Goal: Transaction & Acquisition: Purchase product/service

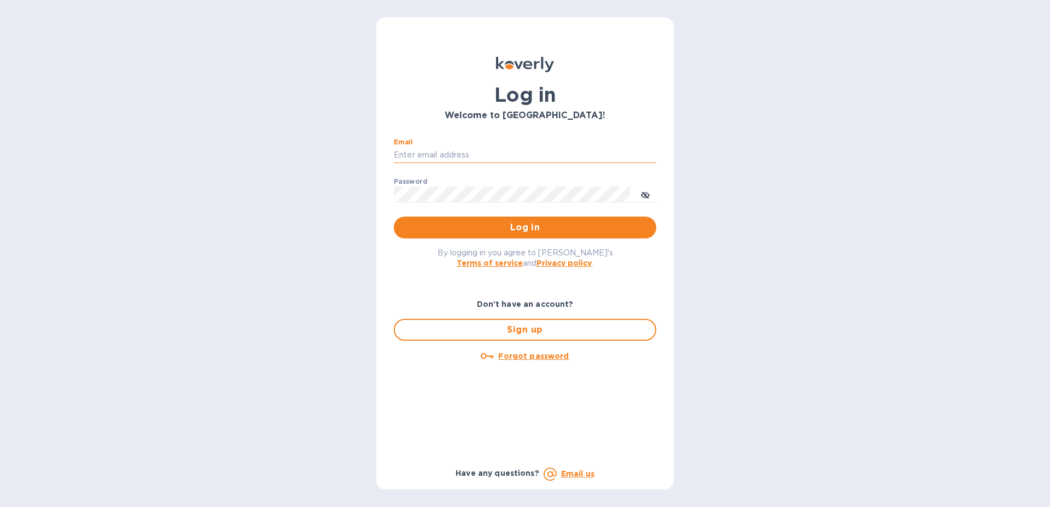
click at [450, 154] on input "Email" at bounding box center [525, 155] width 262 height 16
type input "[EMAIL_ADDRESS][DOMAIN_NAME]"
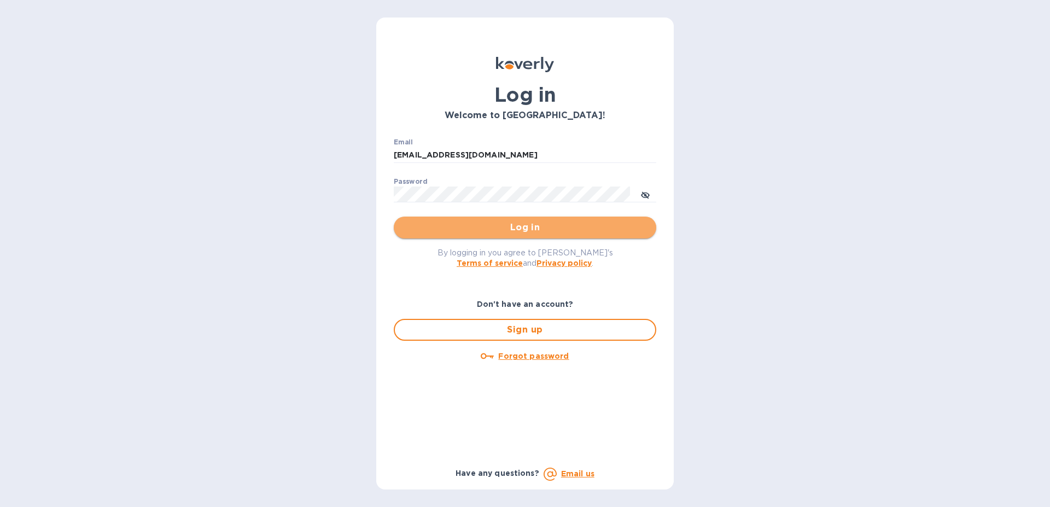
click at [530, 227] on span "Log in" at bounding box center [524, 227] width 245 height 13
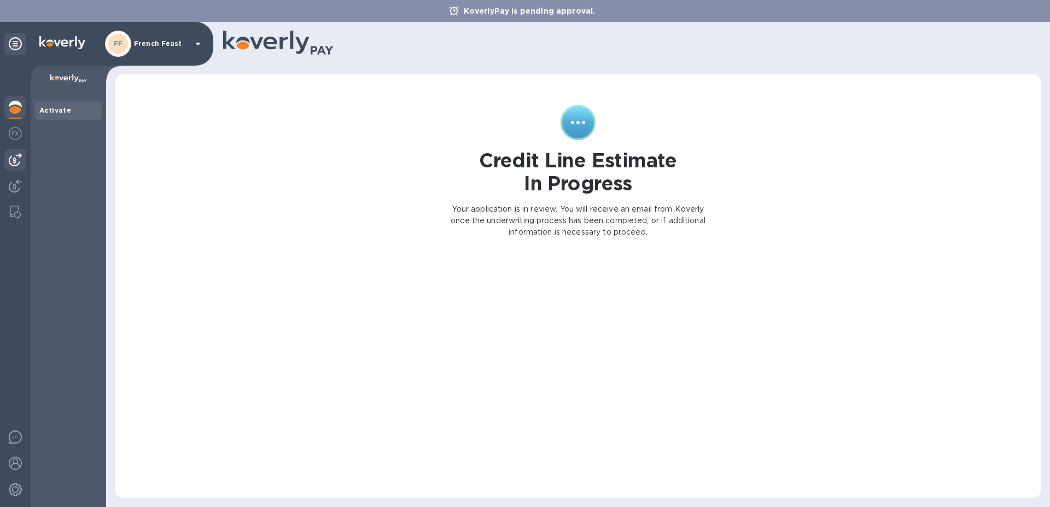
click at [17, 163] on img at bounding box center [15, 159] width 13 height 13
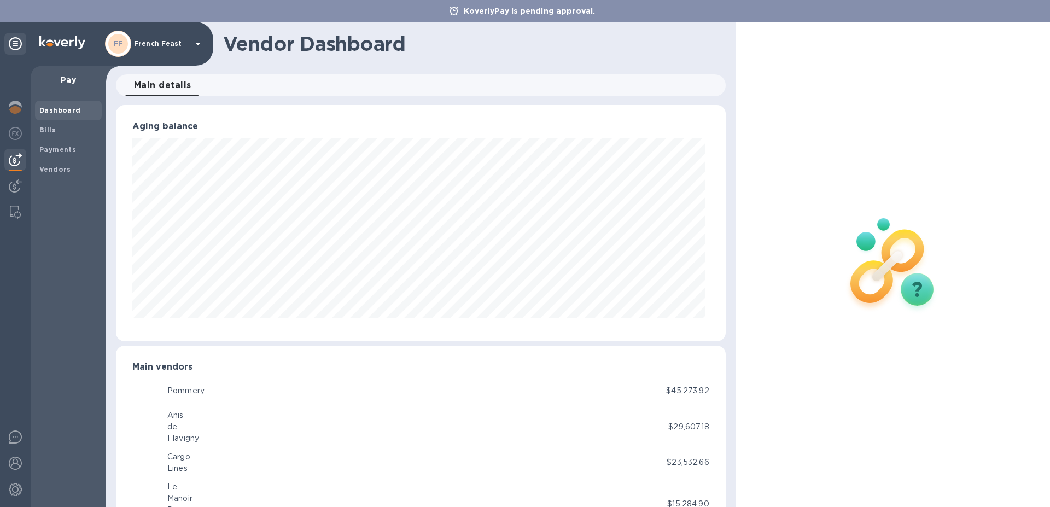
scroll to position [236, 605]
click at [41, 130] on b "Bills" at bounding box center [47, 130] width 16 height 8
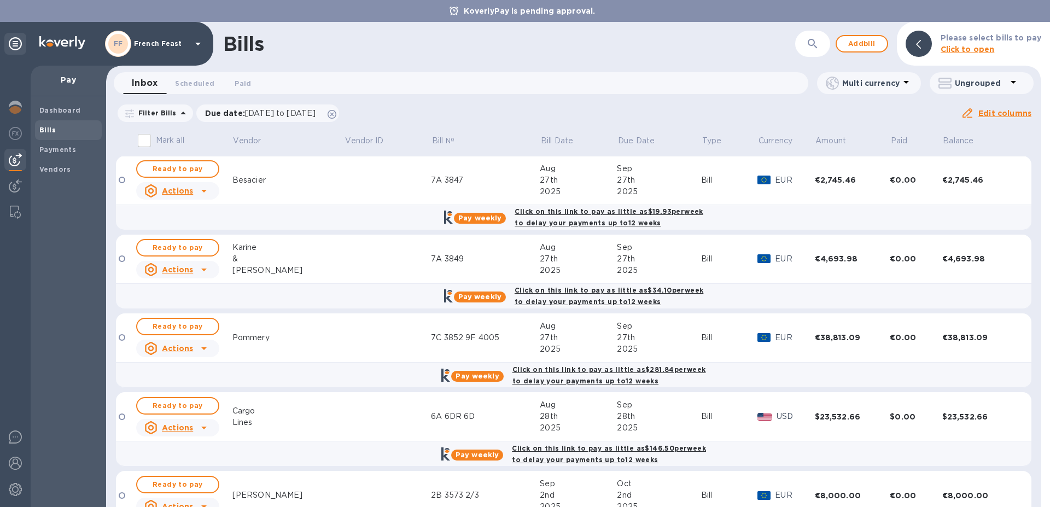
scroll to position [793, 0]
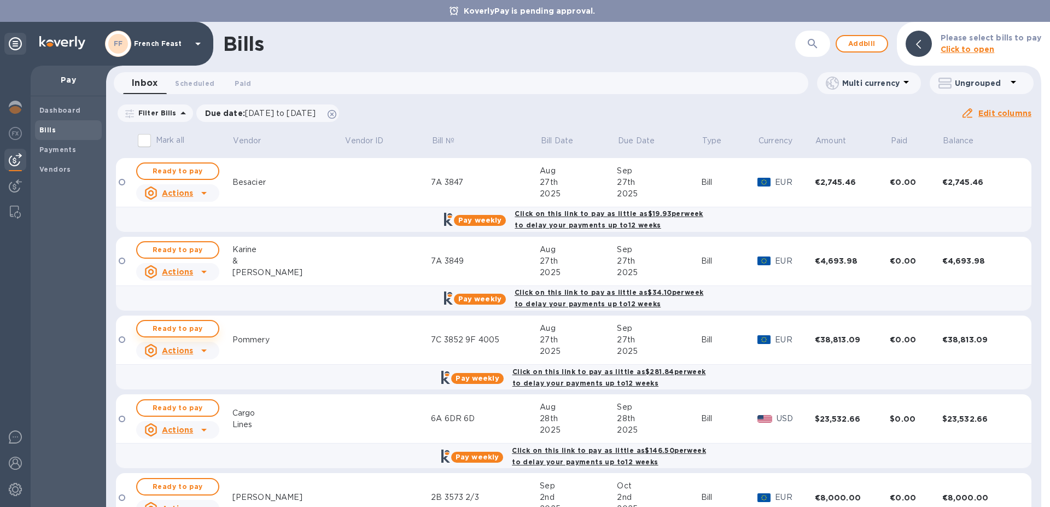
click at [177, 327] on span "Ready to pay" at bounding box center [177, 328] width 63 height 13
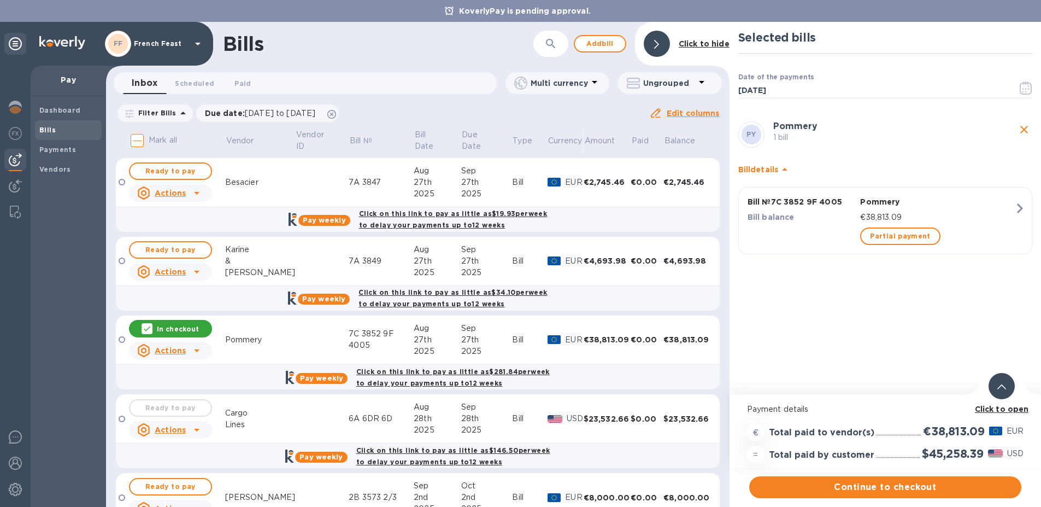
click at [996, 409] on b "Click to open" at bounding box center [1002, 409] width 54 height 9
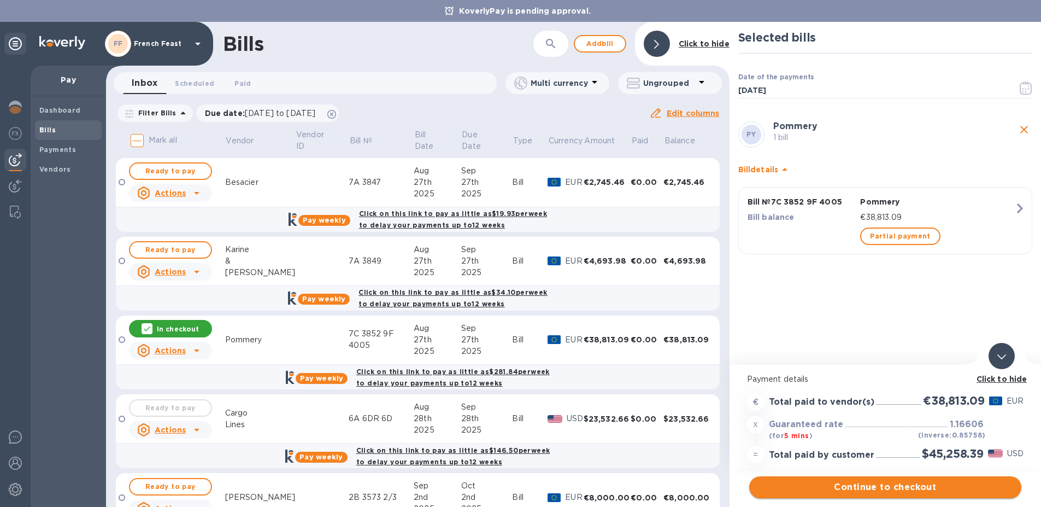
click at [888, 485] on span "Continue to checkout" at bounding box center [885, 486] width 255 height 13
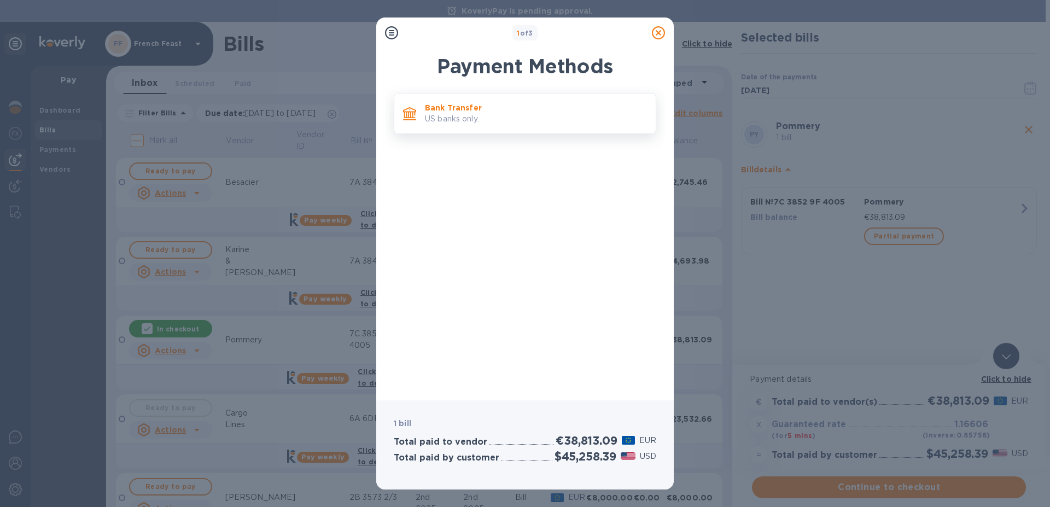
click at [474, 107] on p "Bank Transfer" at bounding box center [536, 107] width 222 height 11
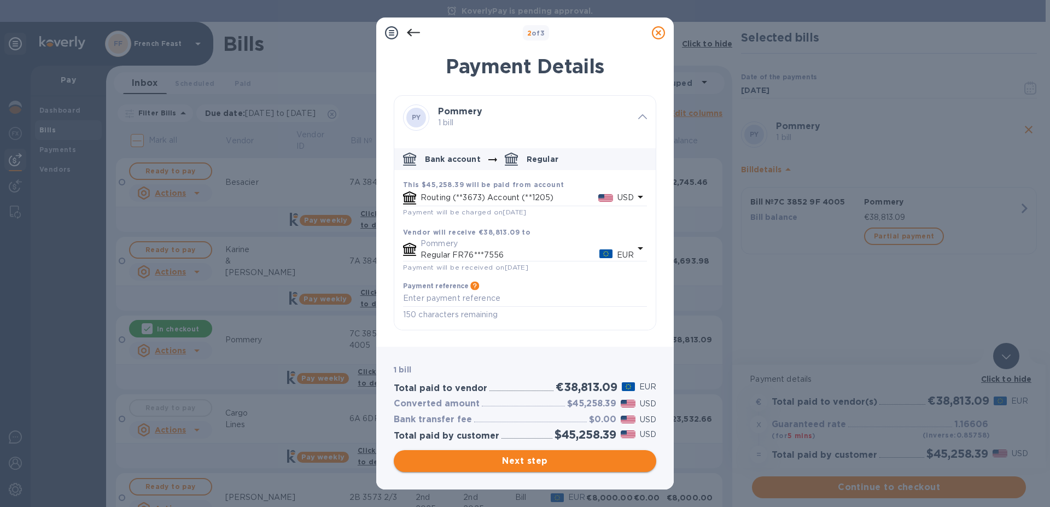
click at [531, 459] on span "Next step" at bounding box center [524, 460] width 245 height 13
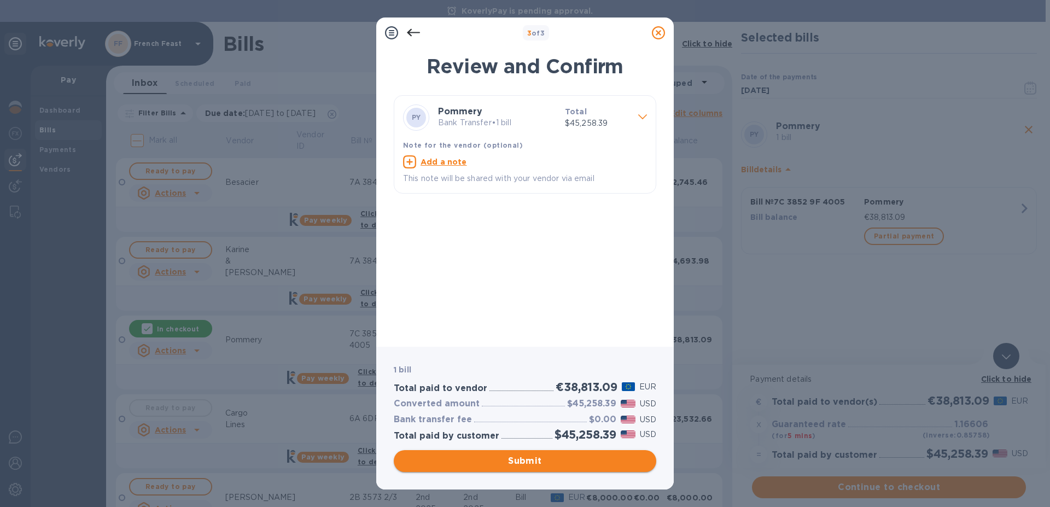
click at [531, 459] on span "Submit" at bounding box center [524, 460] width 245 height 13
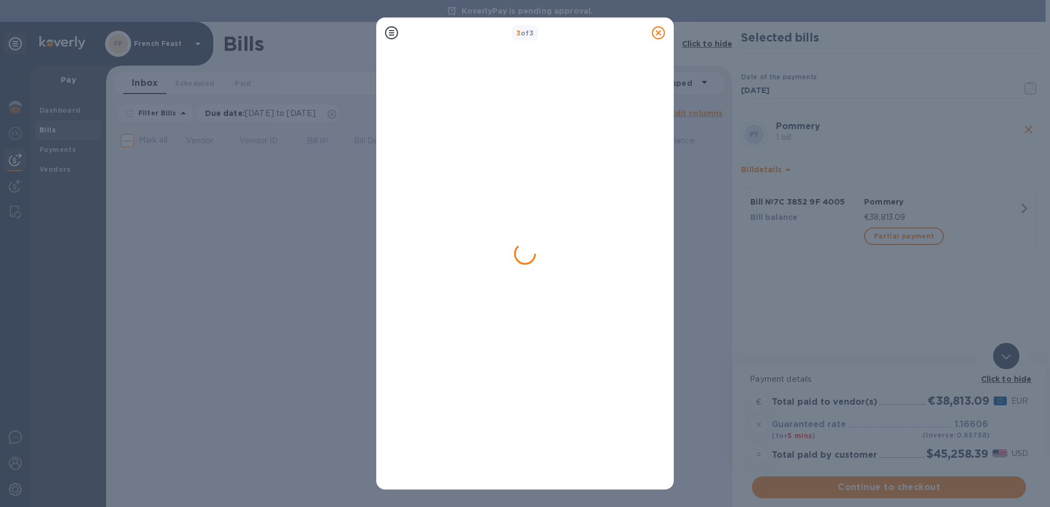
scroll to position [0, 0]
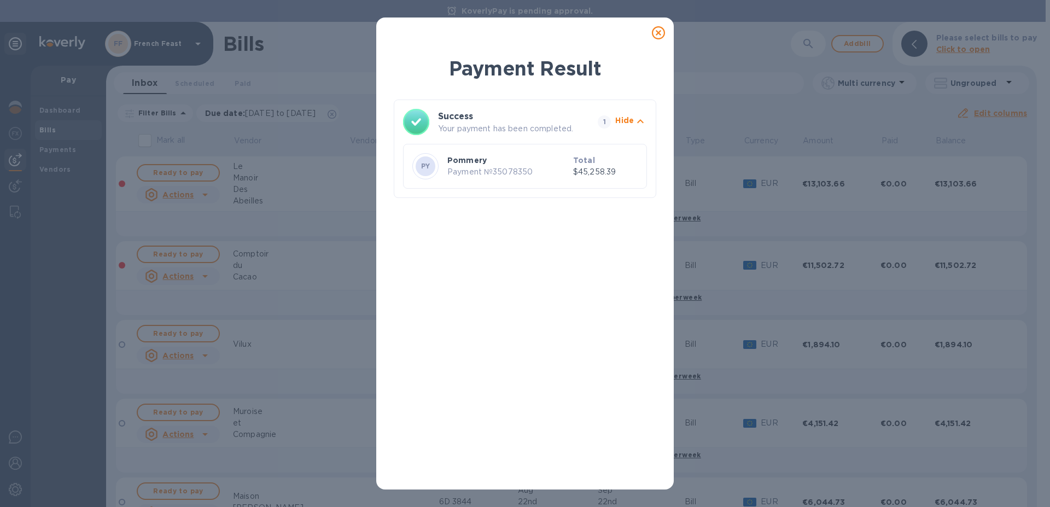
click at [658, 32] on icon at bounding box center [658, 32] width 13 height 13
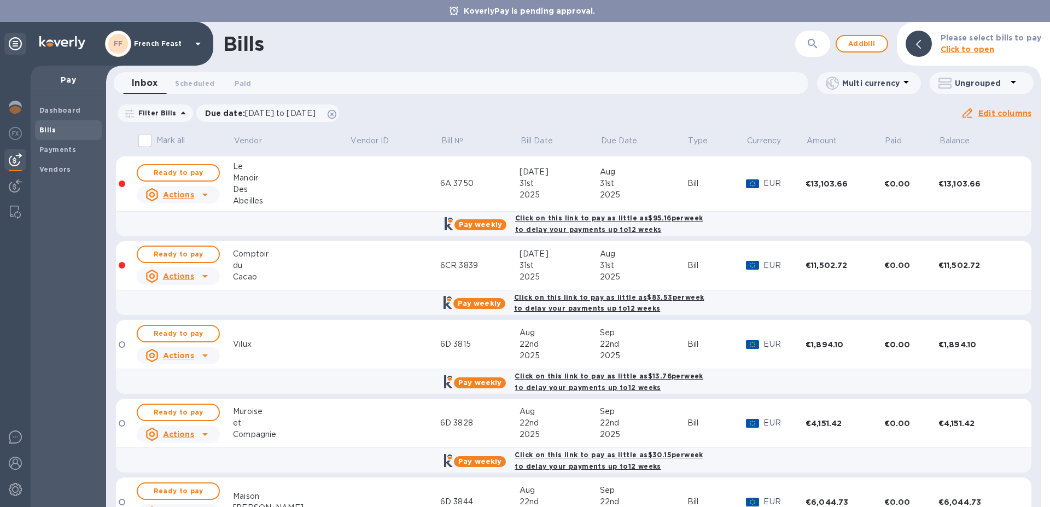
click at [524, 84] on div "Inbox 0 Scheduled 0 Paid 0" at bounding box center [465, 83] width 685 height 22
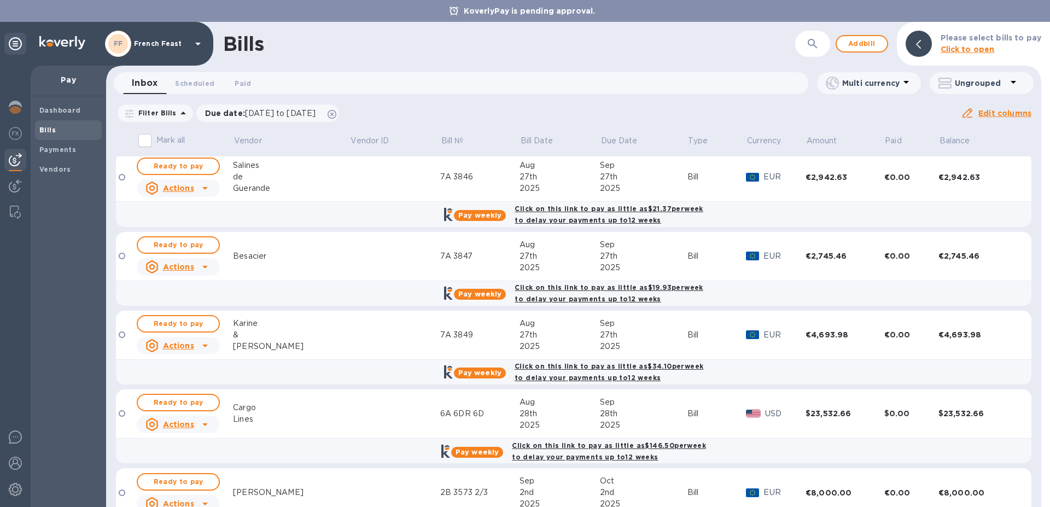
scroll to position [717, 0]
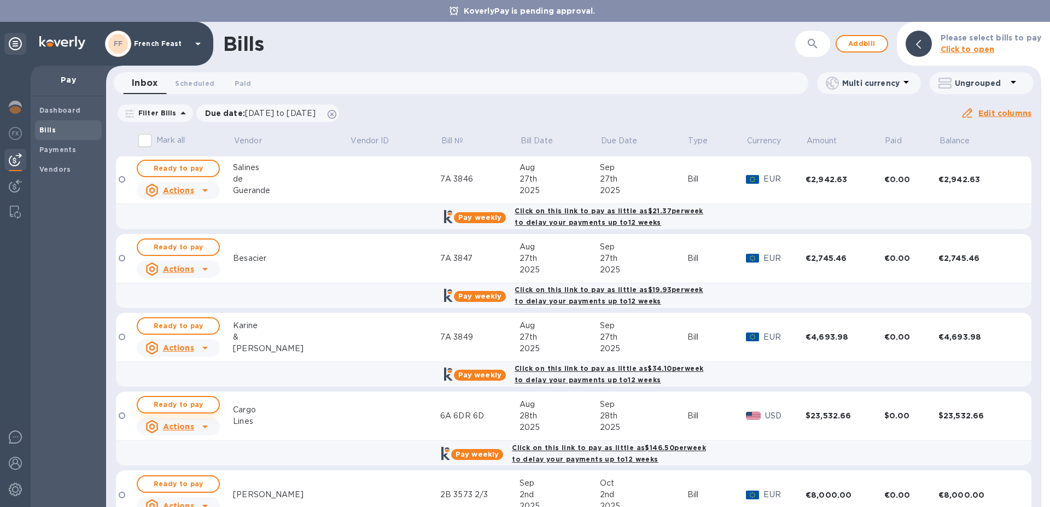
click at [184, 405] on span "Ready to pay" at bounding box center [177, 404] width 63 height 13
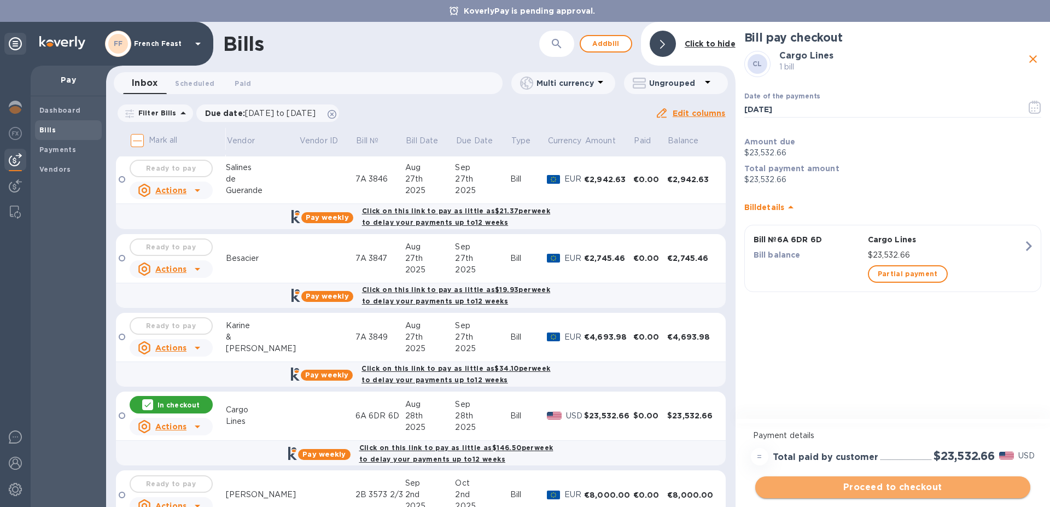
click at [912, 485] on span "Proceed to checkout" at bounding box center [892, 486] width 257 height 13
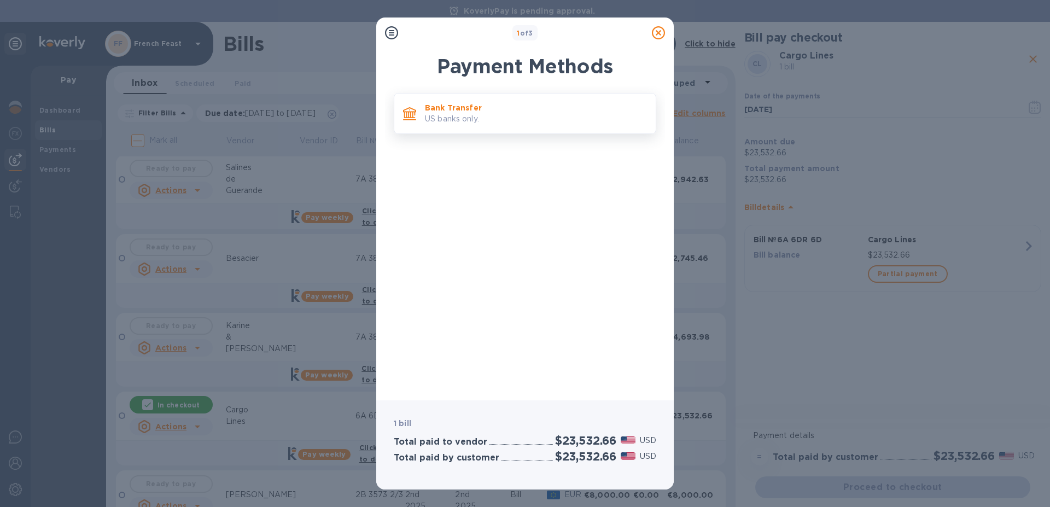
click at [452, 114] on p "US banks only." at bounding box center [536, 118] width 222 height 11
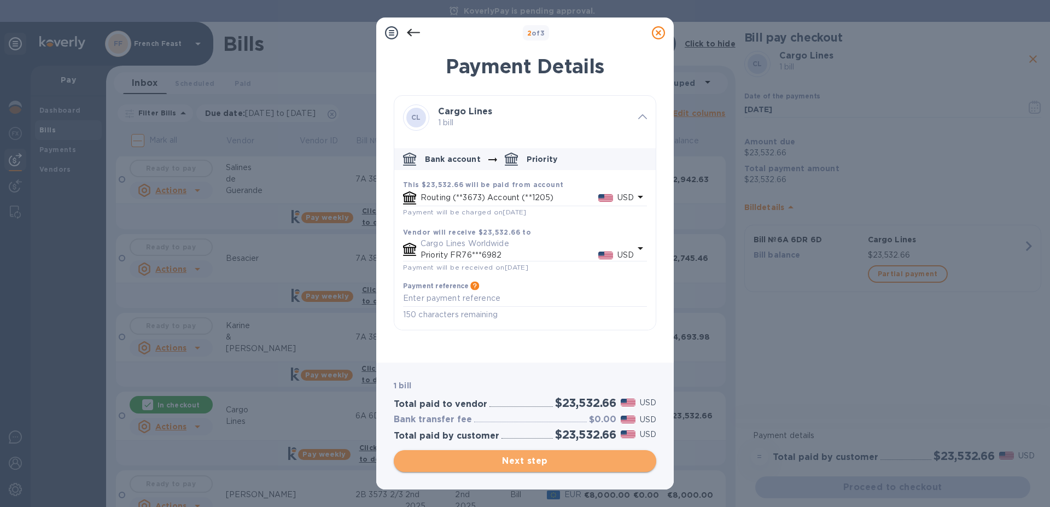
click at [518, 460] on span "Next step" at bounding box center [524, 460] width 245 height 13
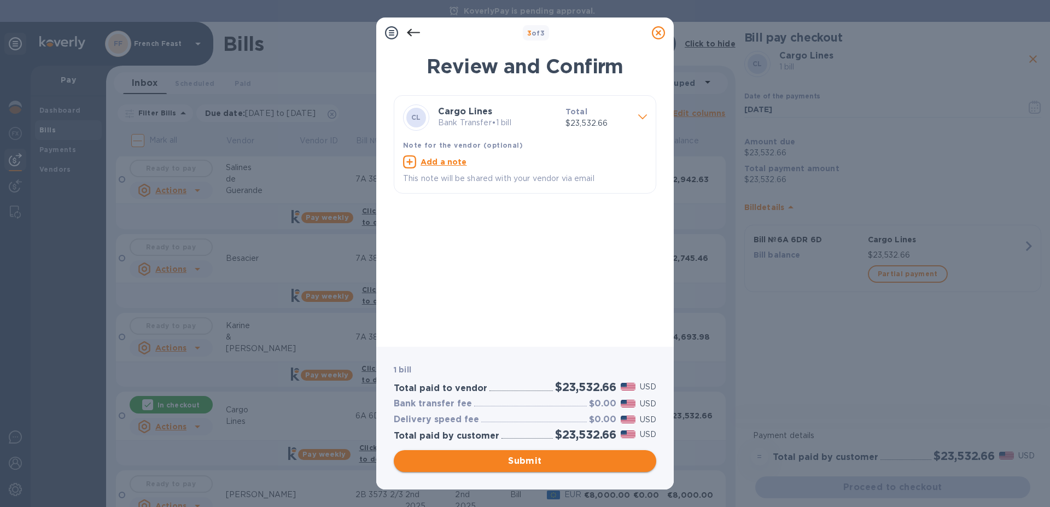
click at [518, 460] on span "Submit" at bounding box center [524, 460] width 245 height 13
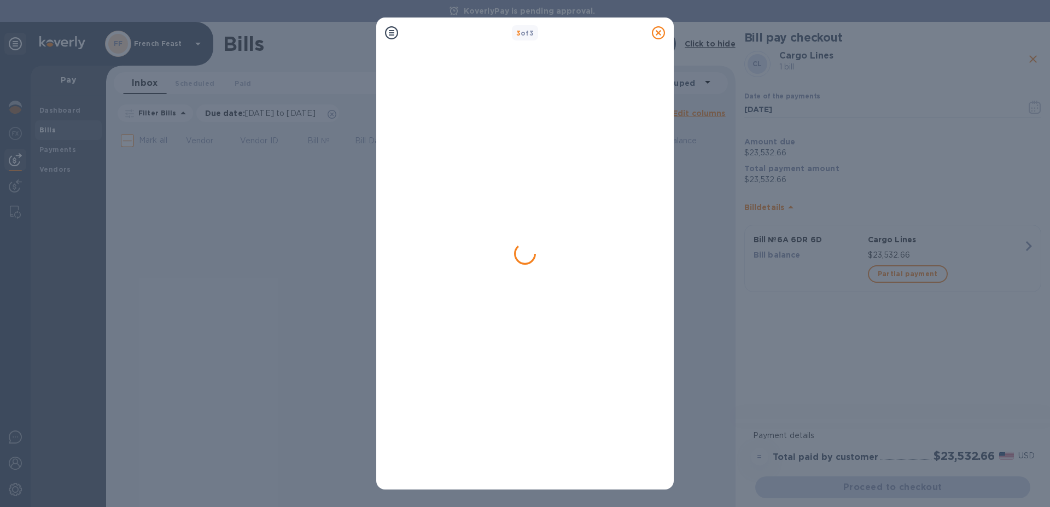
scroll to position [0, 0]
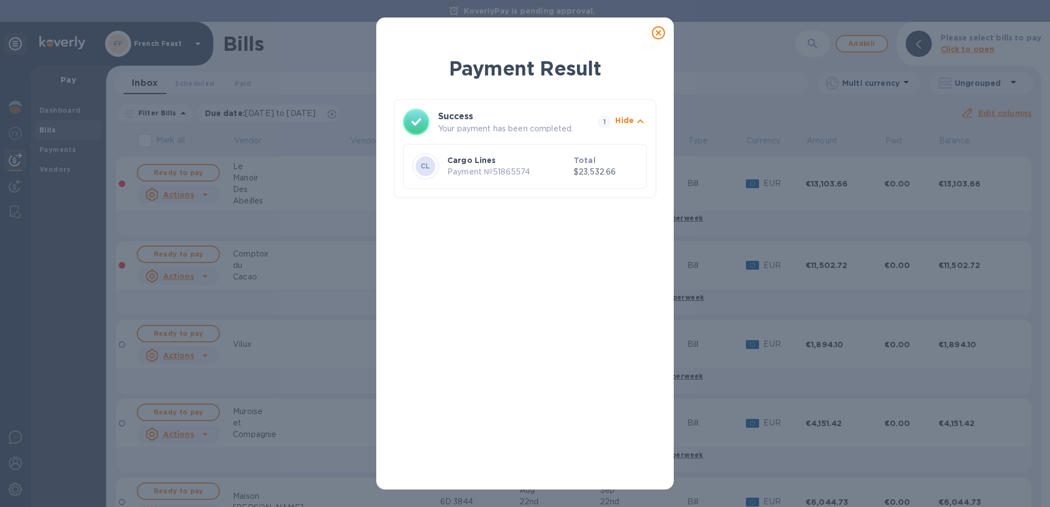
click at [654, 31] on icon at bounding box center [658, 32] width 13 height 13
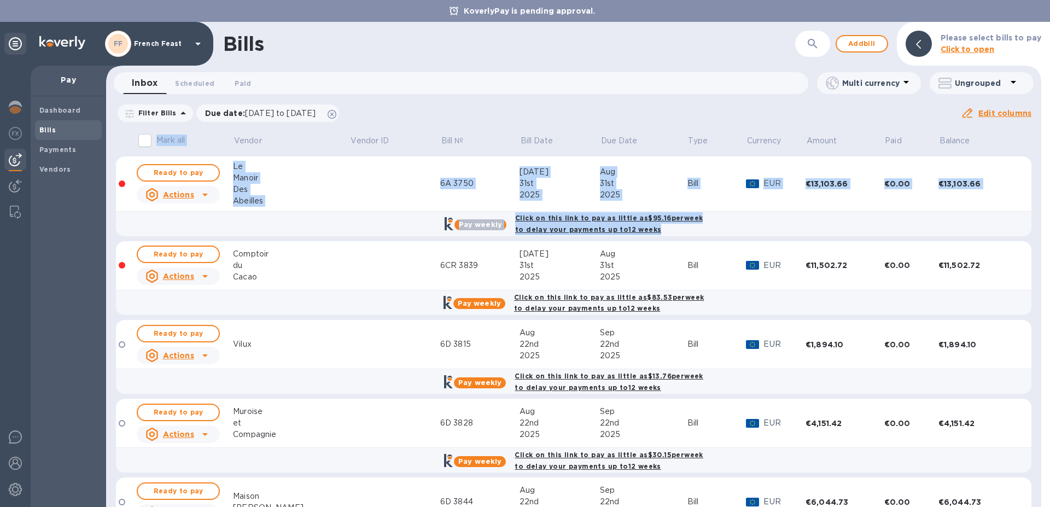
drag, startPoint x: 1036, startPoint y: 221, endPoint x: 1028, endPoint y: 238, distance: 18.6
click at [1028, 238] on div "Mark all Vendor Vendor ID Bill № Bill Date Due Date Type Currency Amount Paid B…" at bounding box center [573, 317] width 935 height 379
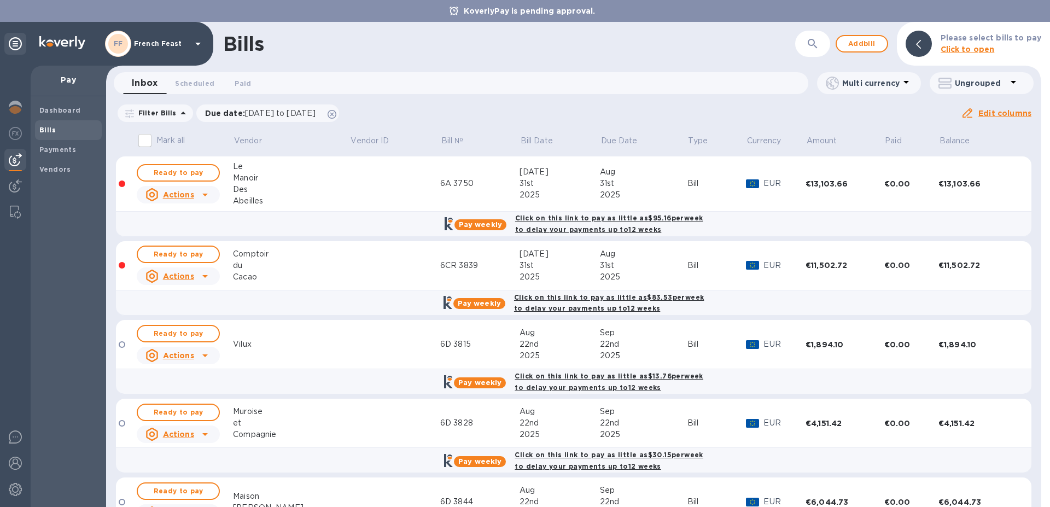
click at [709, 40] on div "Bills" at bounding box center [509, 43] width 572 height 23
